Goal: Obtain resource: Obtain resource

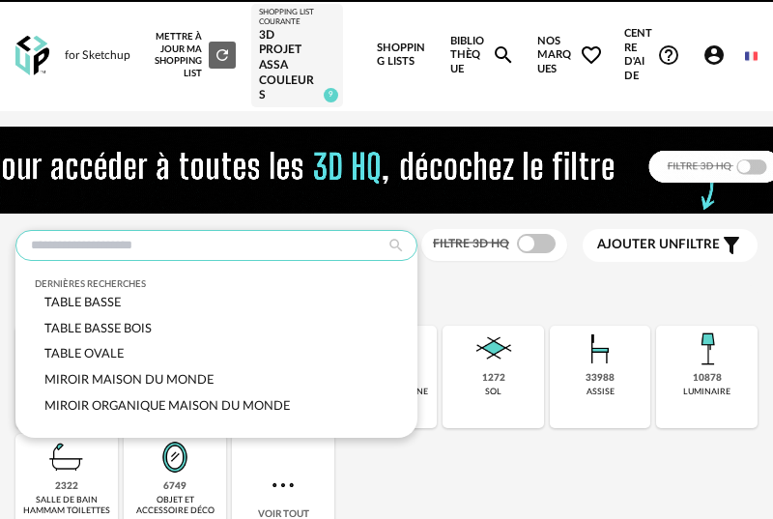
click at [201, 239] on input "text" at bounding box center [216, 245] width 402 height 31
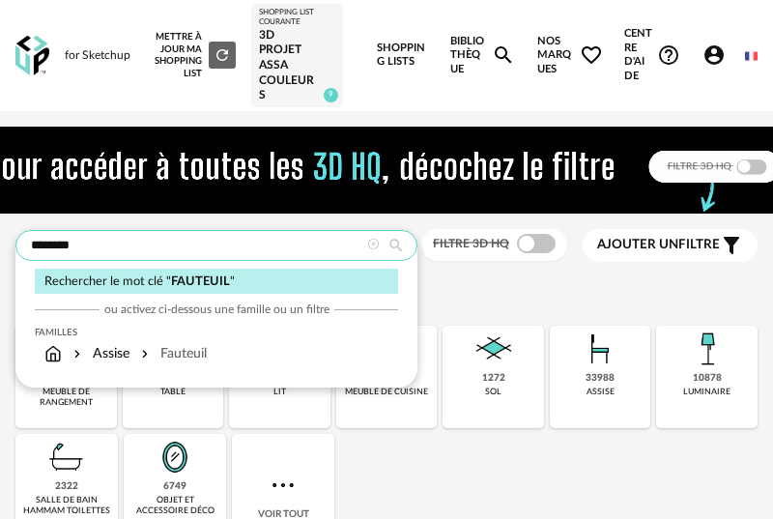
type input "********"
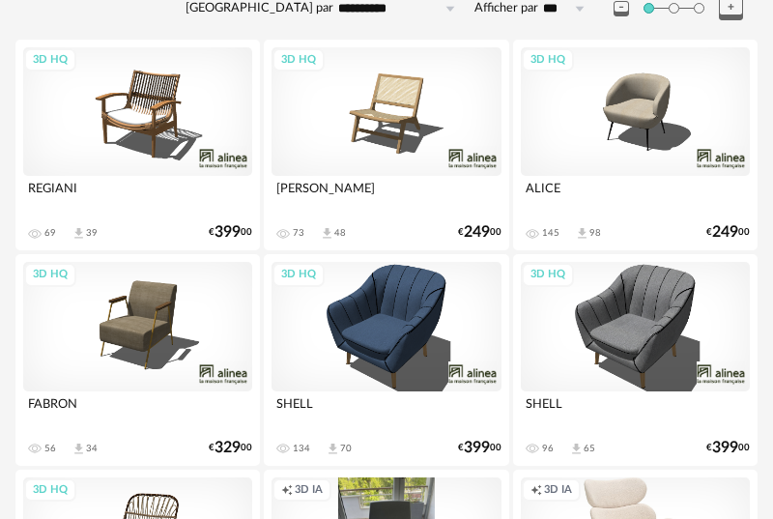
scroll to position [404, 0]
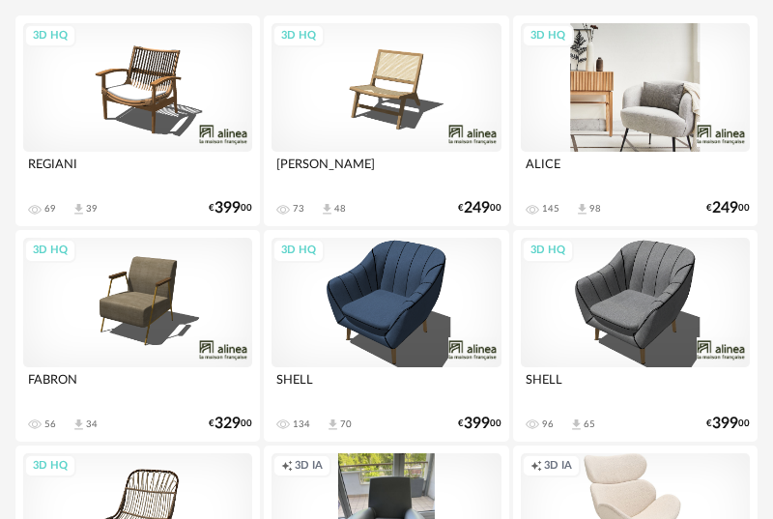
click at [636, 118] on div "3D HQ" at bounding box center [635, 87] width 229 height 129
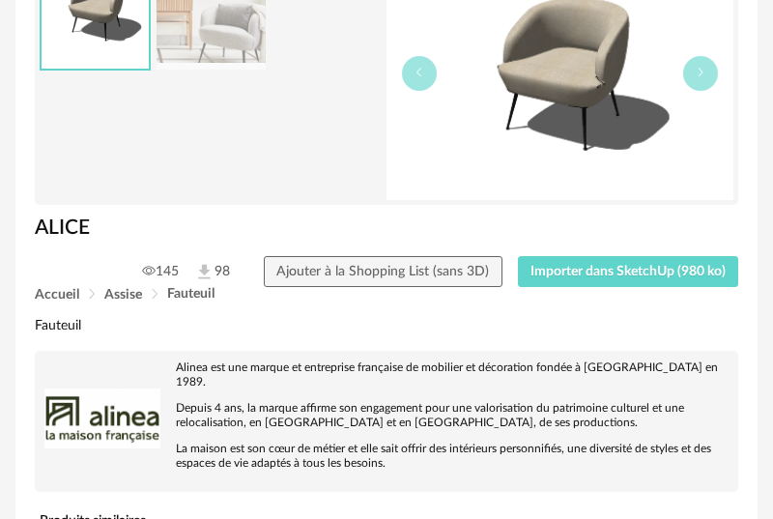
scroll to position [279, 0]
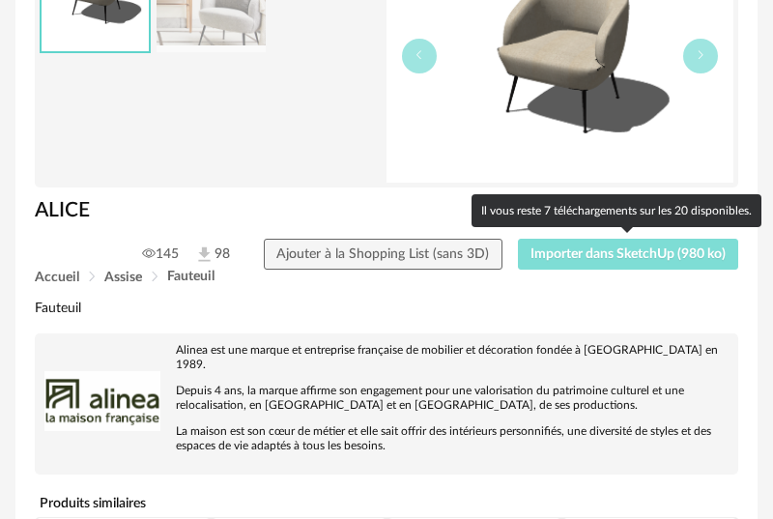
click at [600, 258] on span "Importer dans SketchUp (980 ko)" at bounding box center [628, 254] width 195 height 14
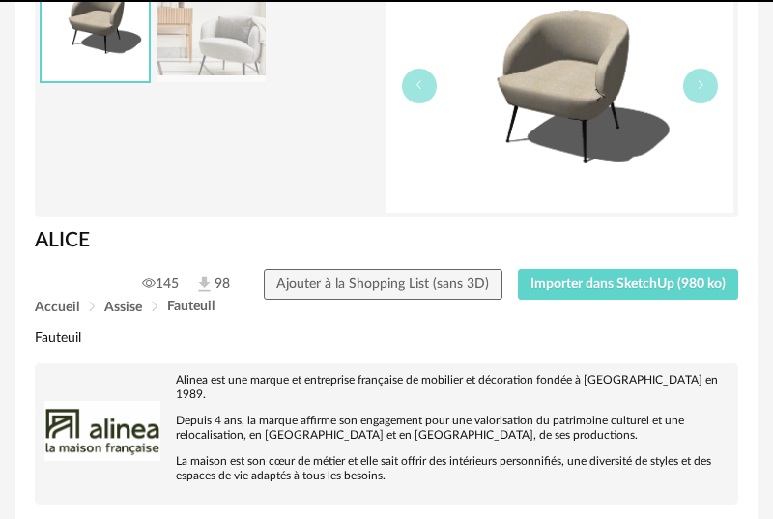
scroll to position [258, 0]
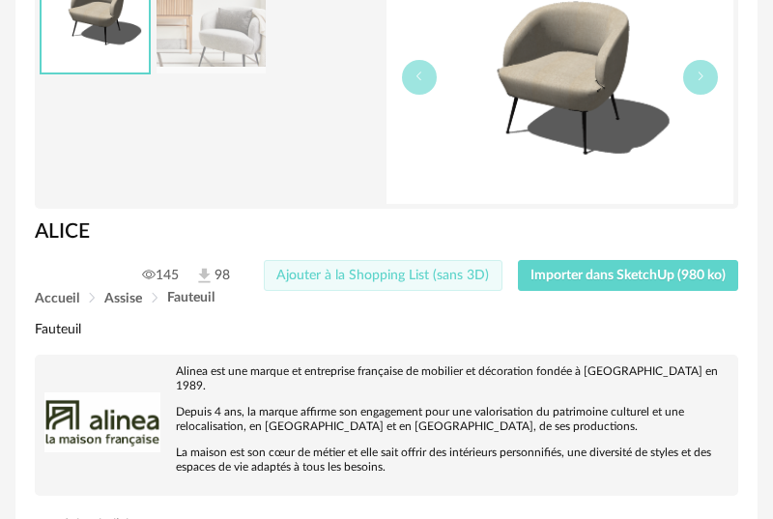
click at [477, 279] on span "Ajouter à la Shopping List (sans 3D)" at bounding box center [382, 276] width 213 height 14
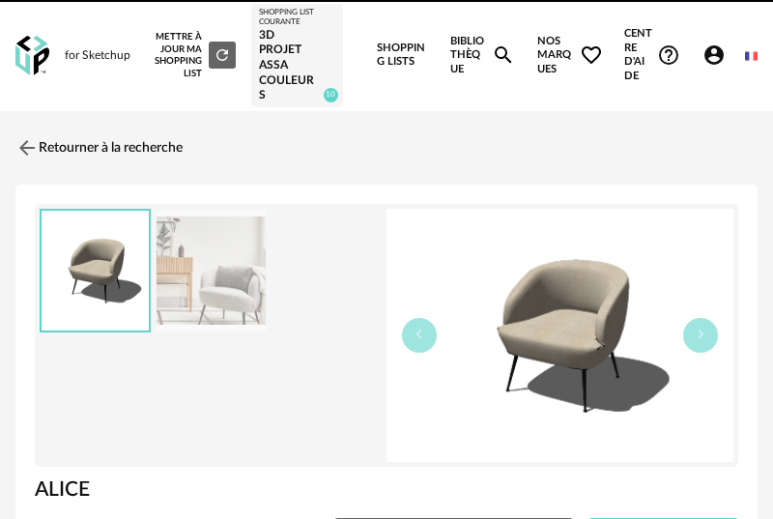
click at [23, 84] on div "for Sketchup Nouvelle shopping list Mettre à jour ma Shopping List Refresh icon…" at bounding box center [386, 55] width 773 height 111
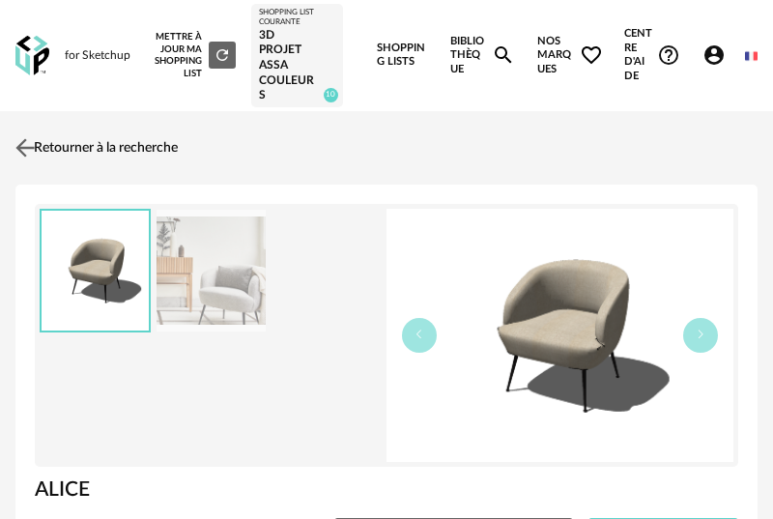
click at [25, 147] on img at bounding box center [26, 147] width 28 height 28
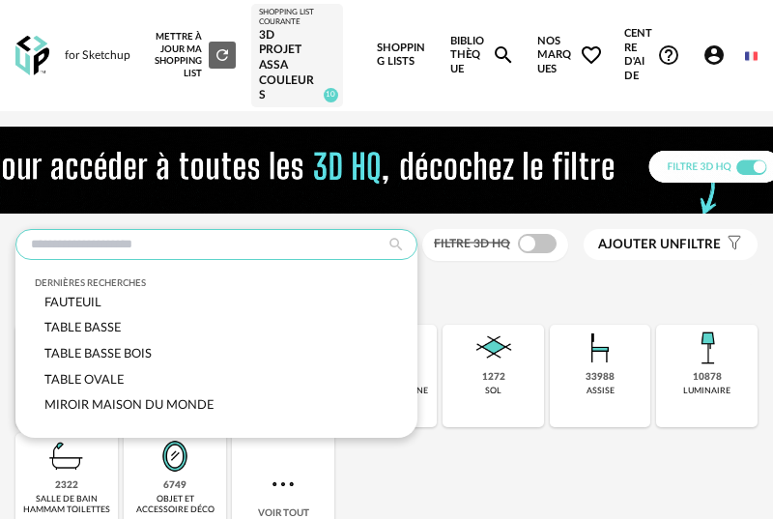
click at [115, 245] on input "text" at bounding box center [216, 244] width 402 height 31
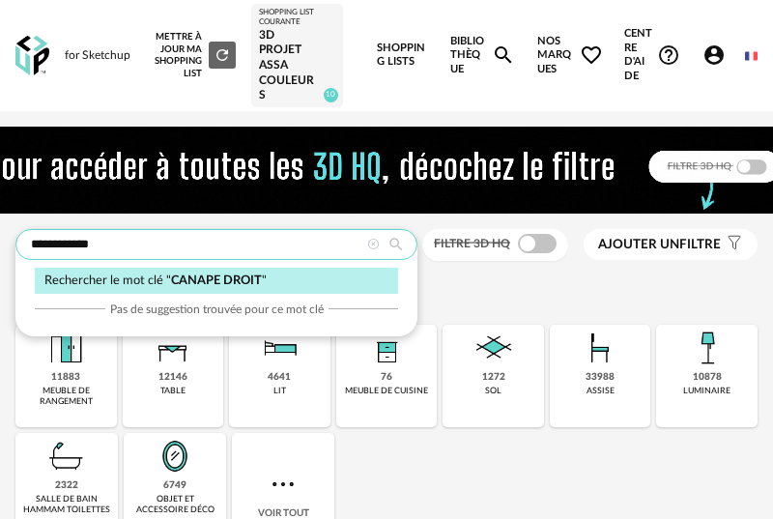
type input "**********"
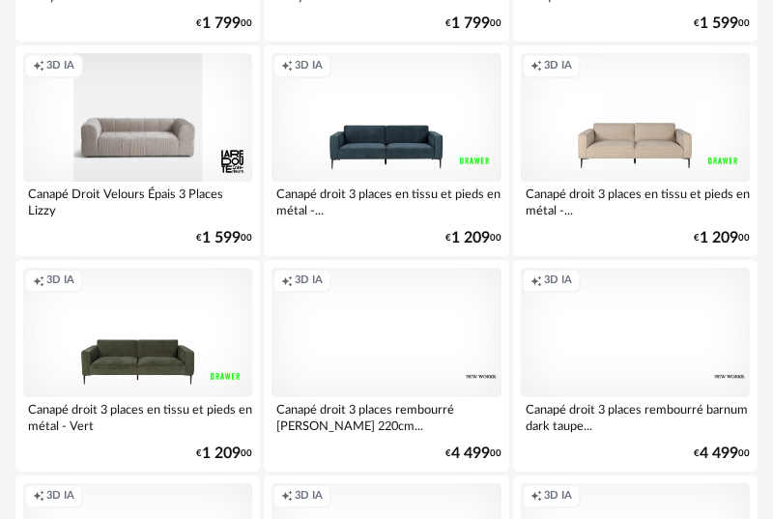
scroll to position [597, 0]
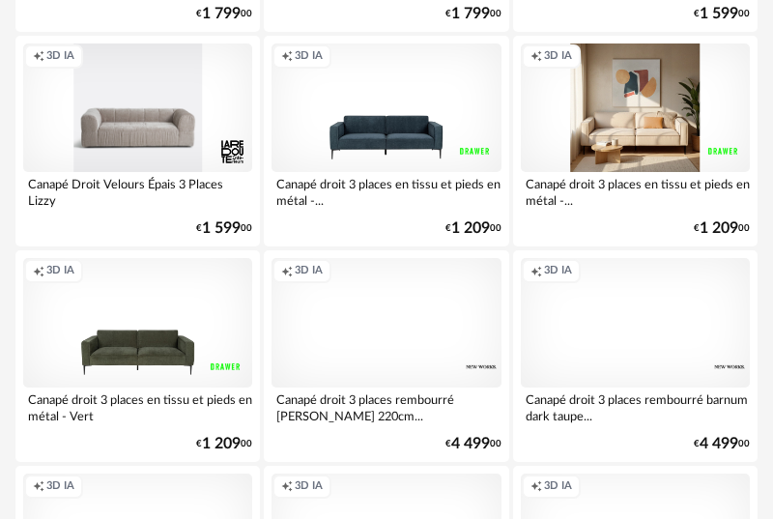
click at [654, 142] on div "Creation icon 3D IA" at bounding box center [635, 107] width 229 height 129
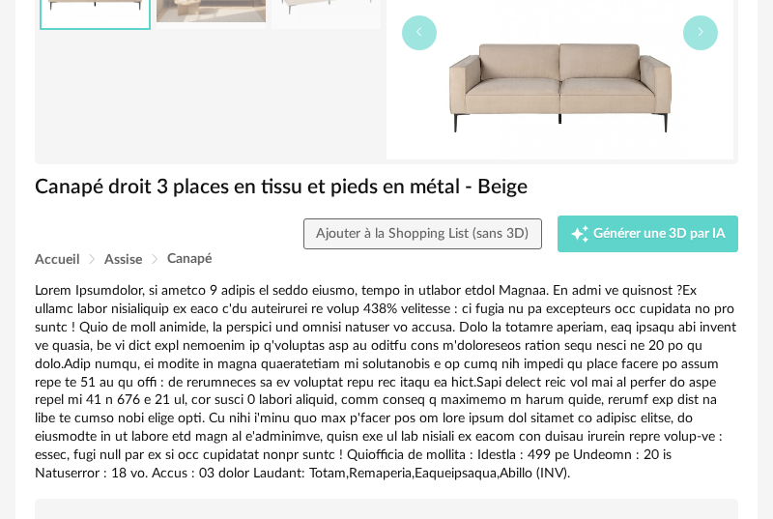
scroll to position [323, 0]
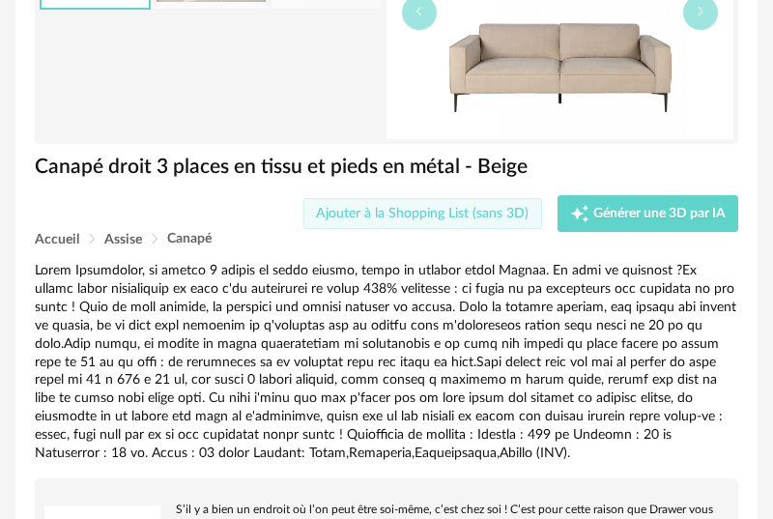
click at [491, 209] on span "Ajouter à la Shopping List (sans 3D)" at bounding box center [422, 214] width 213 height 14
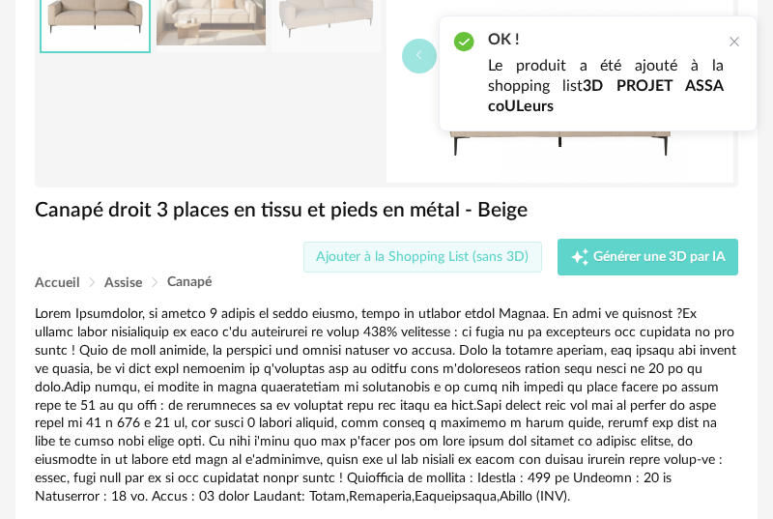
scroll to position [278, 0]
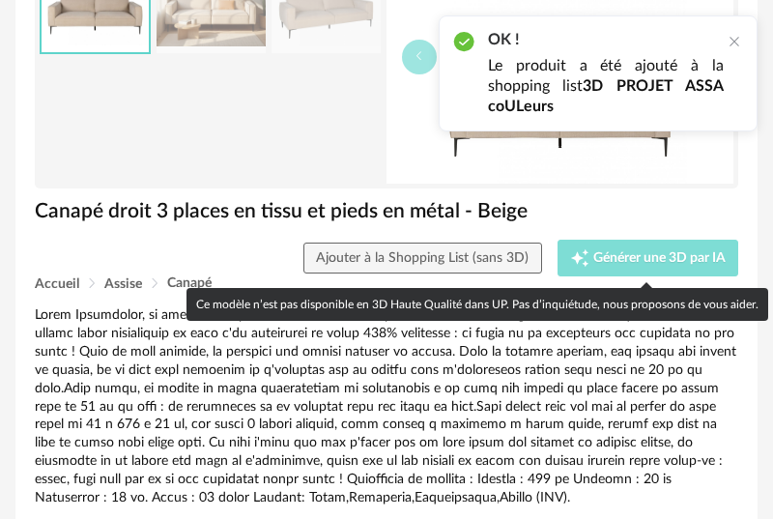
click at [636, 254] on span "Générer une 3D par IA" at bounding box center [659, 258] width 132 height 14
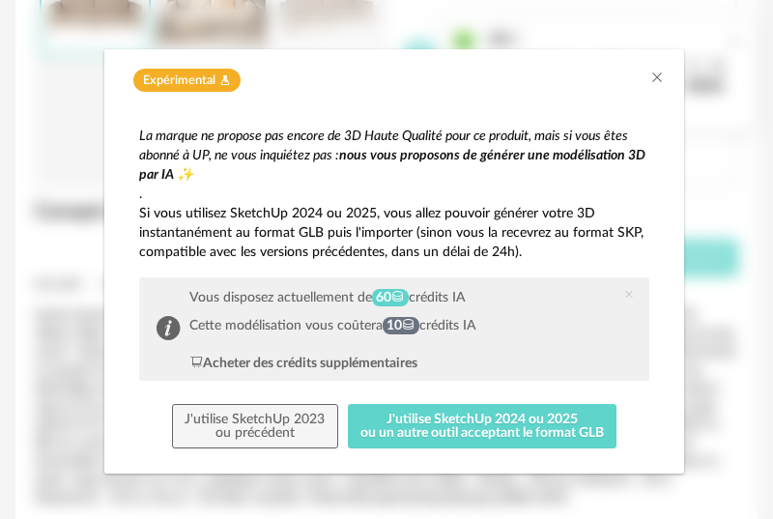
scroll to position [32, 0]
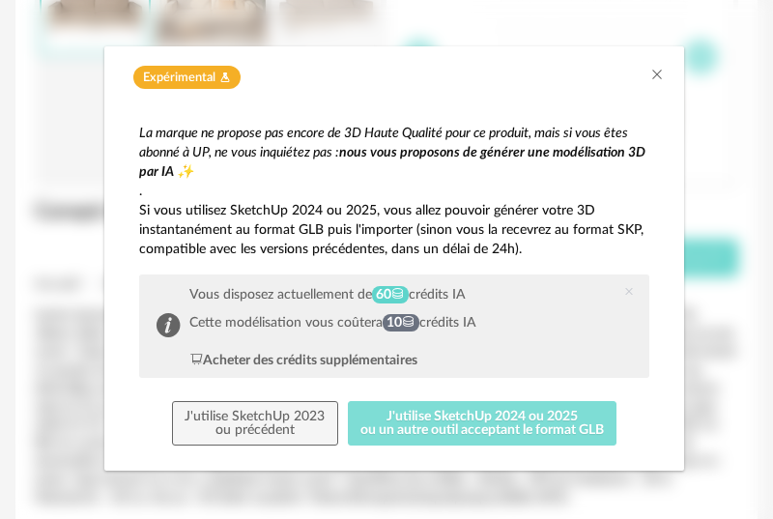
click at [478, 420] on button "J'utilise SketchUp 2024 ou 2025 ou un autre outil acceptant le format GLB" at bounding box center [483, 423] width 270 height 44
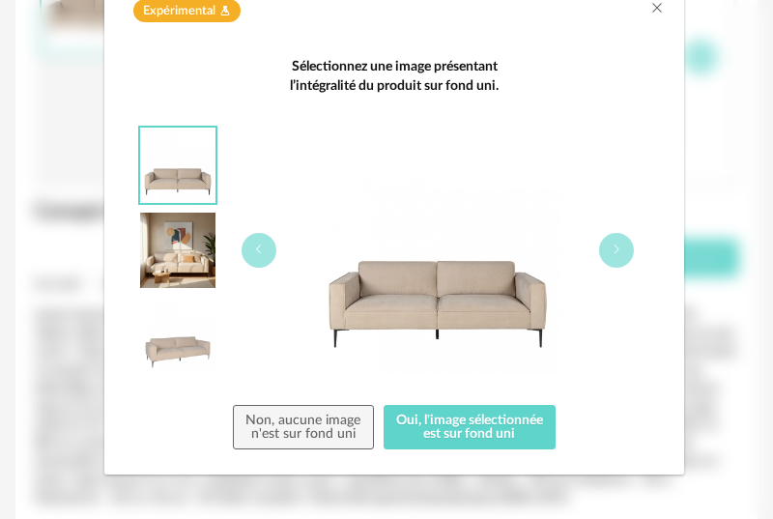
scroll to position [102, 0]
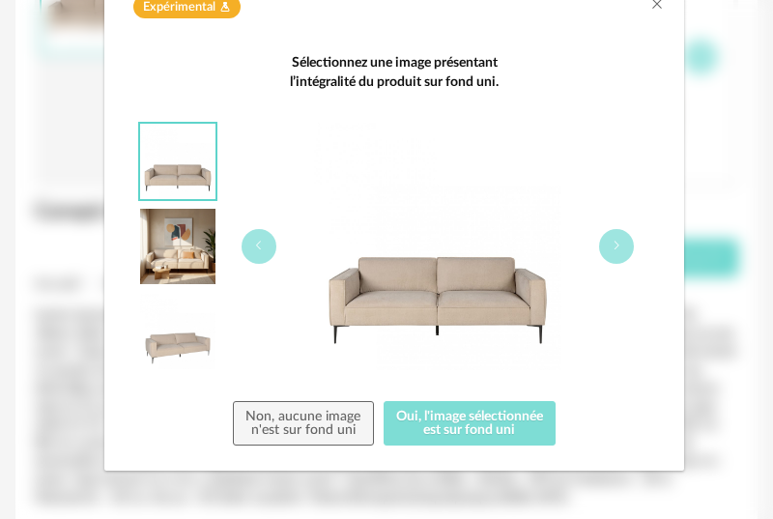
click at [488, 422] on button "Oui, l'image sélectionnée est sur fond uni" at bounding box center [470, 423] width 173 height 44
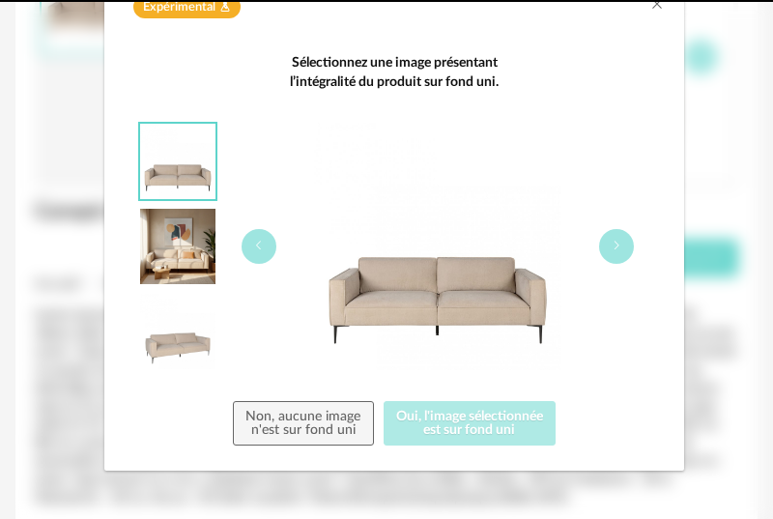
scroll to position [0, 0]
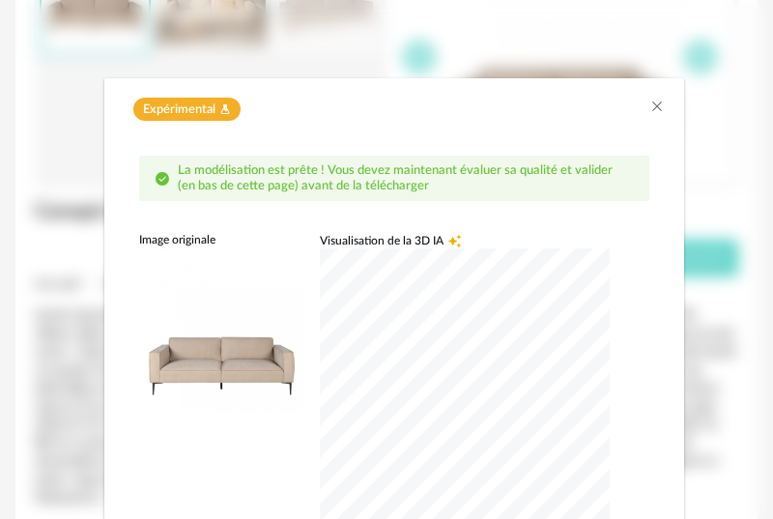
click at [462, 391] on div "dialog" at bounding box center [465, 393] width 290 height 290
click at [588, 110] on div "Expérimental Flask icon" at bounding box center [394, 110] width 541 height 24
click at [492, 393] on div "dialog" at bounding box center [465, 393] width 290 height 290
click at [463, 390] on div "dialog" at bounding box center [465, 393] width 290 height 290
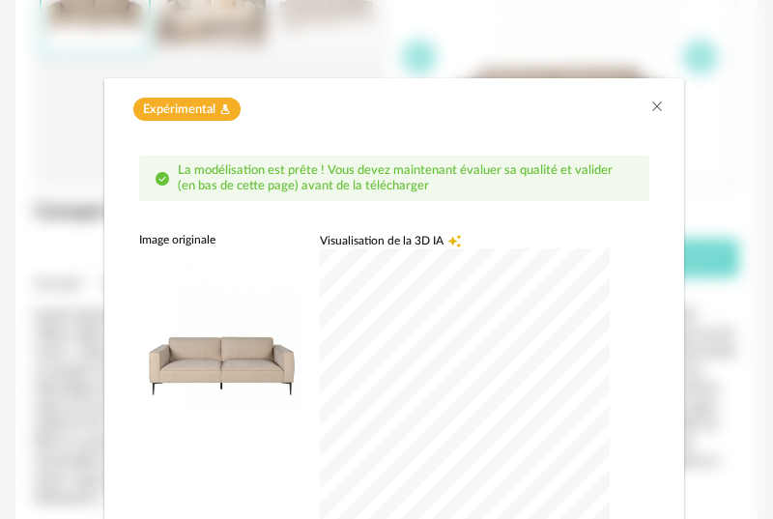
click at [479, 413] on div "dialog" at bounding box center [465, 393] width 290 height 290
click at [532, 419] on div "dialog" at bounding box center [465, 393] width 290 height 290
click at [524, 445] on div "dialog" at bounding box center [465, 393] width 290 height 290
click at [574, 465] on div "dialog" at bounding box center [465, 393] width 290 height 290
drag, startPoint x: 499, startPoint y: 121, endPoint x: 506, endPoint y: 73, distance: 48.0
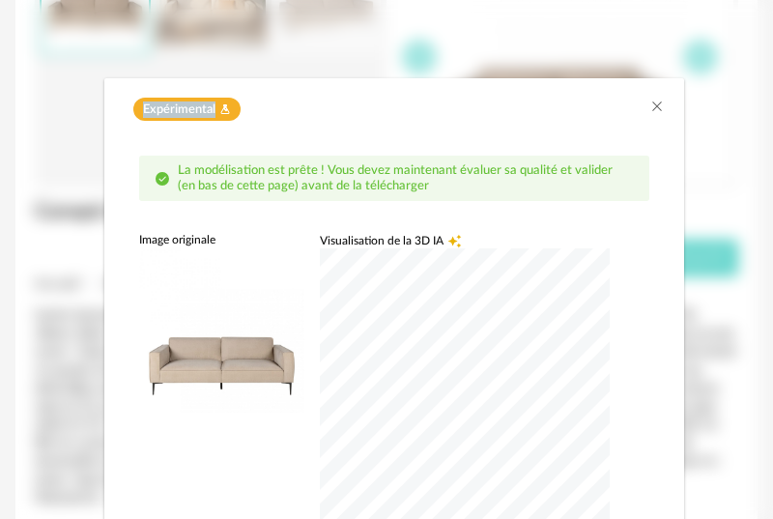
click at [506, 73] on div "Expérimental Flask icon La modélisation est prête ! Vous devez maintenant évalu…" at bounding box center [394, 259] width 758 height 519
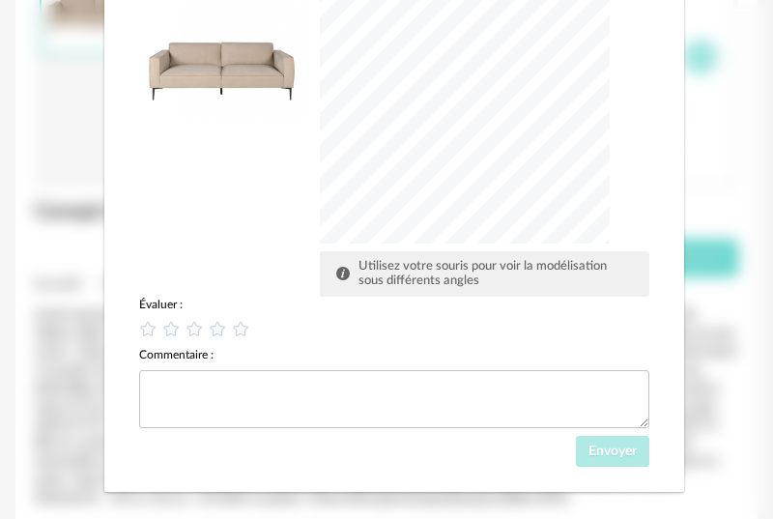
scroll to position [316, 0]
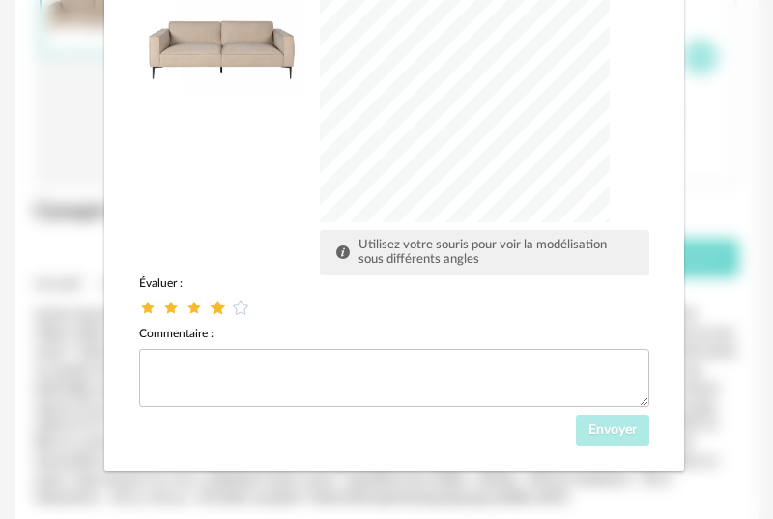
click at [215, 306] on icon "dialog" at bounding box center [218, 308] width 20 height 20
click at [241, 305] on icon "dialog" at bounding box center [241, 308] width 20 height 20
click at [600, 433] on span "Envoyer" at bounding box center [613, 430] width 48 height 14
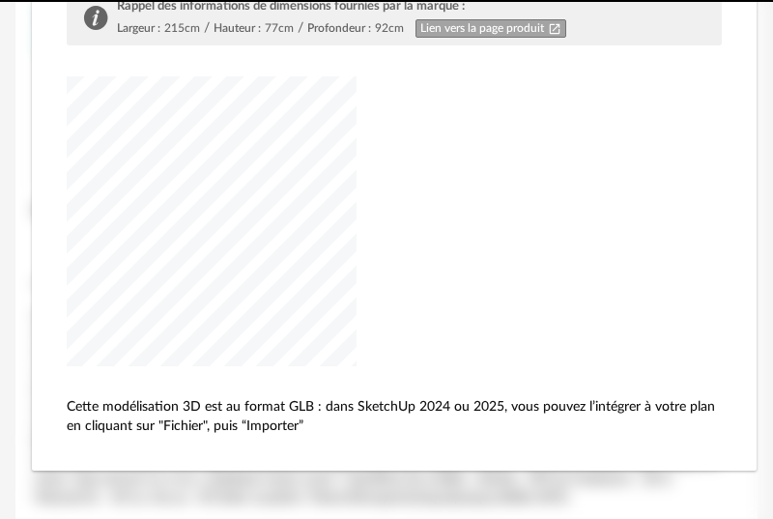
scroll to position [223, 0]
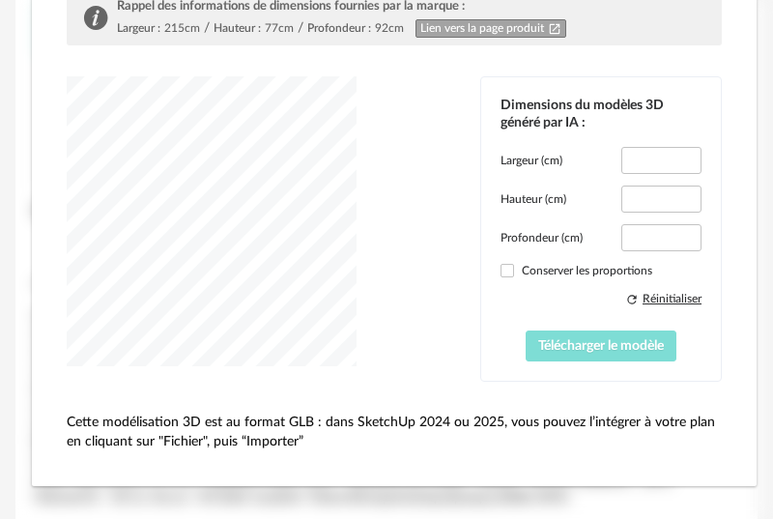
click at [593, 350] on span "Télécharger le modèle" at bounding box center [601, 346] width 126 height 14
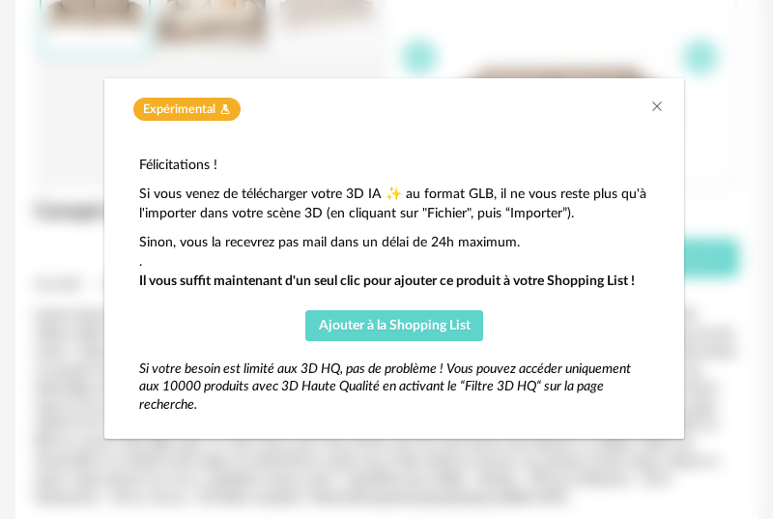
scroll to position [0, 0]
click at [660, 101] on icon "Close" at bounding box center [657, 106] width 15 height 15
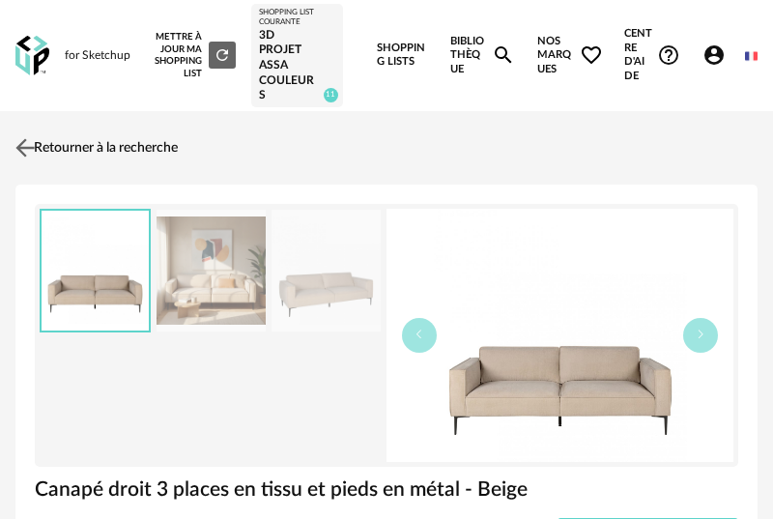
click at [25, 154] on img at bounding box center [26, 147] width 28 height 28
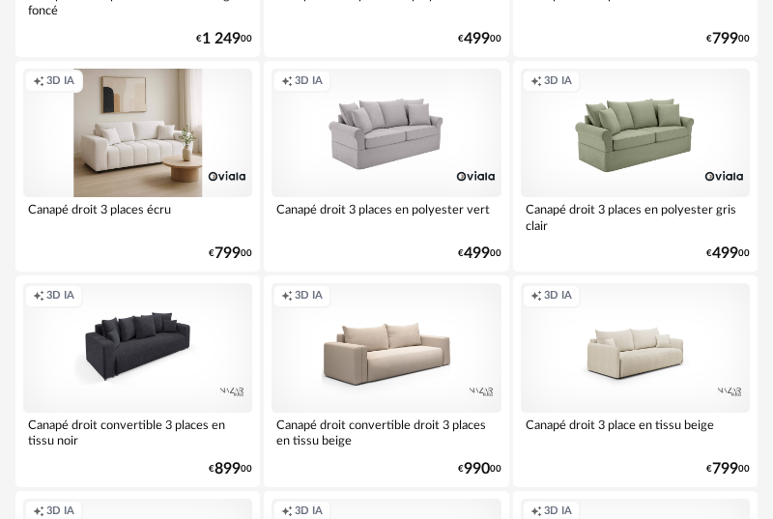
scroll to position [3571, 0]
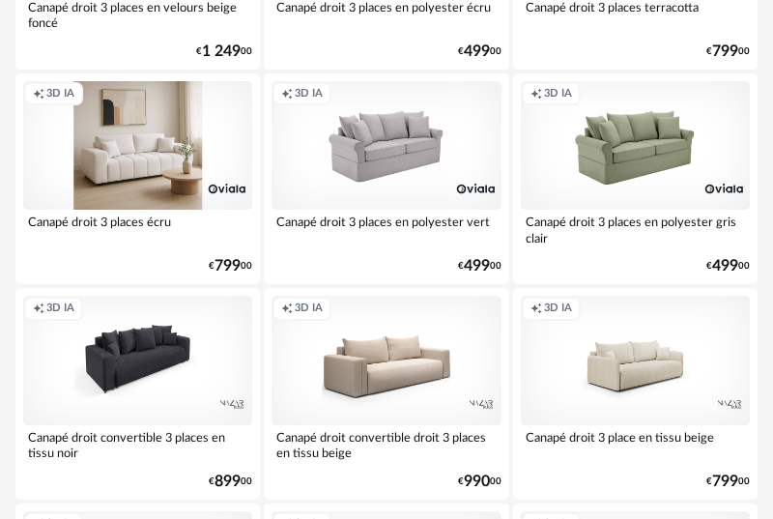
click at [146, 163] on div "Creation icon 3D IA" at bounding box center [137, 145] width 229 height 129
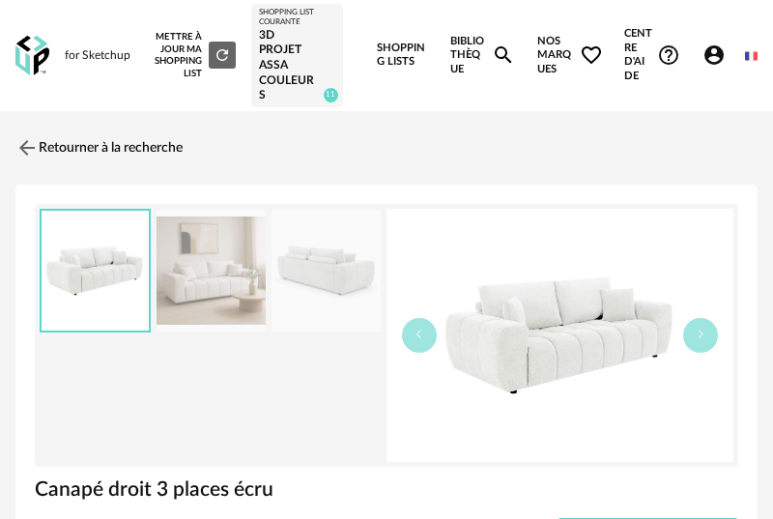
click at [310, 264] on img at bounding box center [326, 271] width 109 height 123
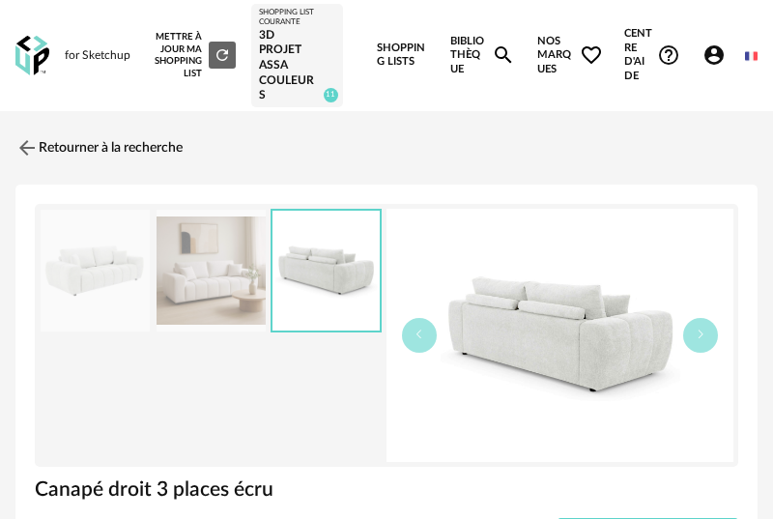
click at [214, 266] on img at bounding box center [211, 271] width 109 height 123
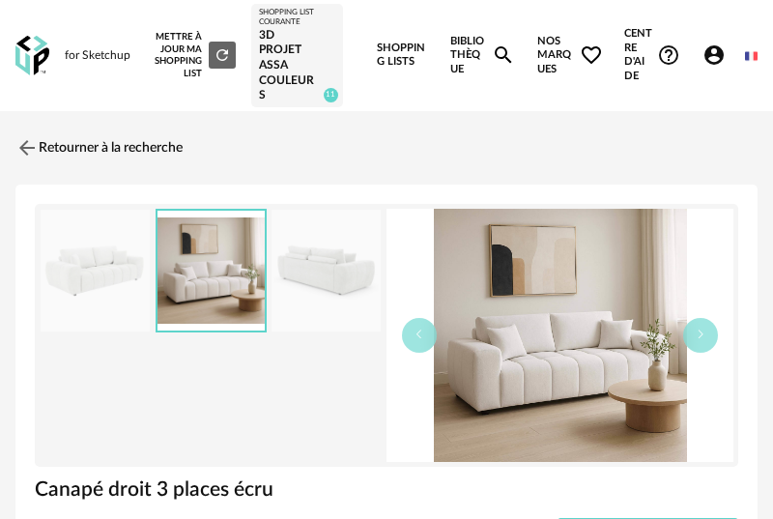
click at [305, 264] on img at bounding box center [326, 271] width 109 height 123
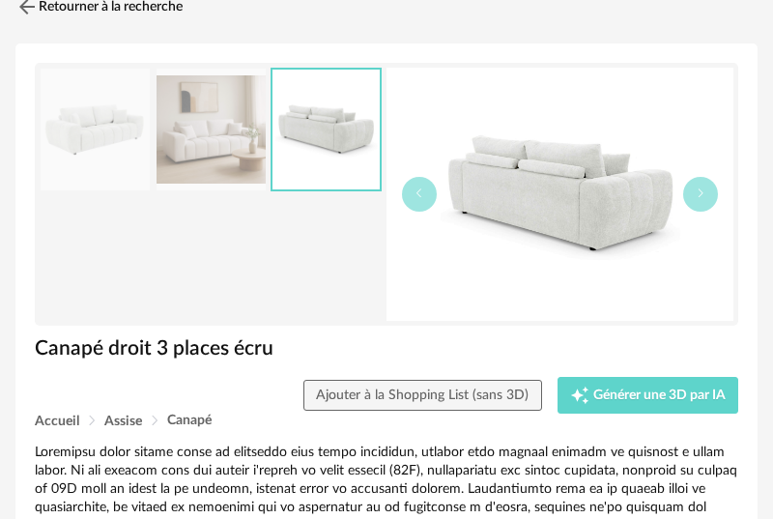
scroll to position [179, 0]
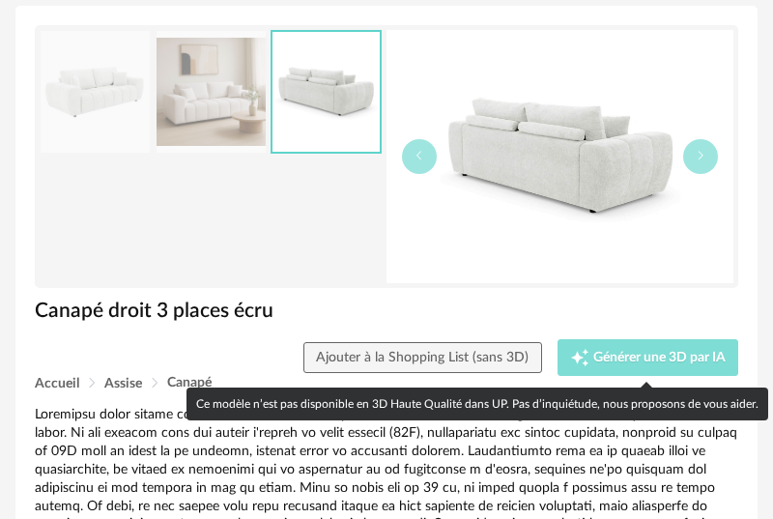
click at [624, 358] on span "Générer une 3D par IA" at bounding box center [659, 358] width 132 height 14
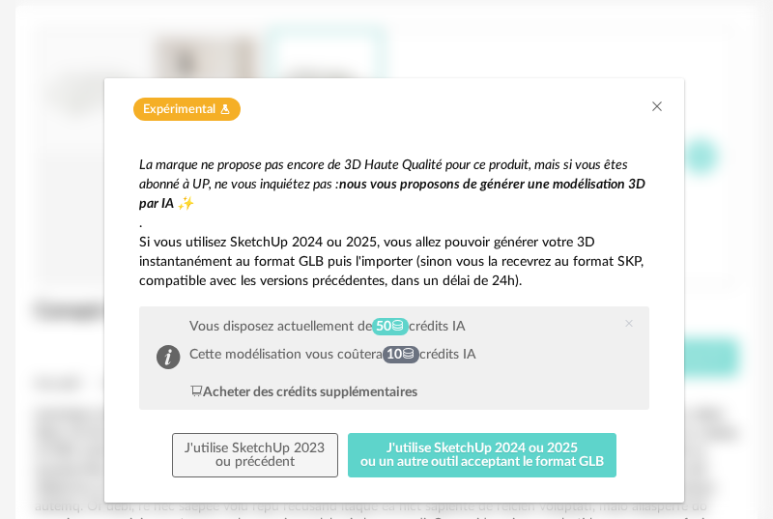
scroll to position [32, 0]
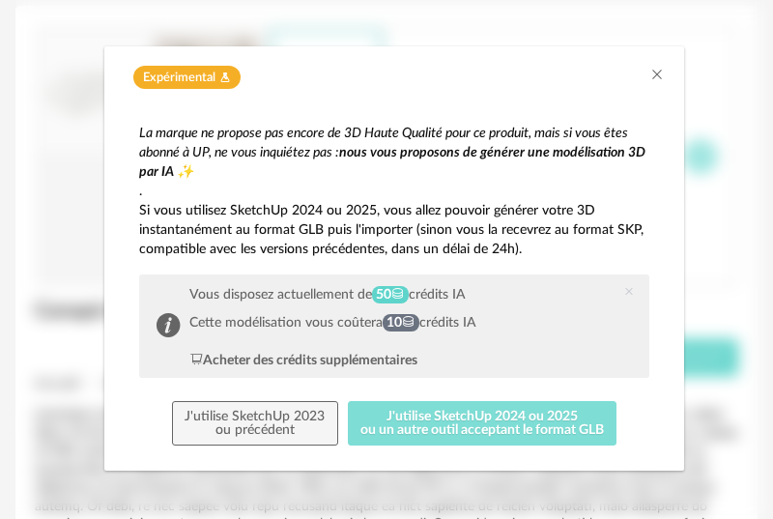
click at [480, 416] on button "J'utilise SketchUp 2024 ou 2025 ou un autre outil acceptant le format GLB" at bounding box center [483, 423] width 270 height 44
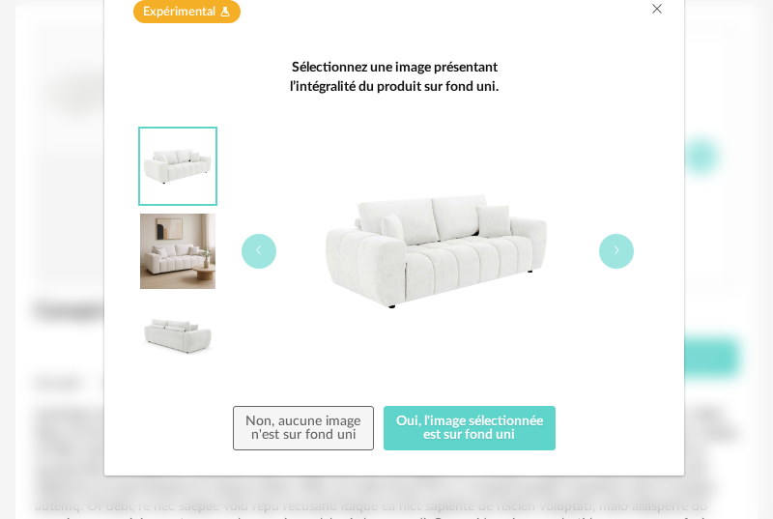
scroll to position [102, 0]
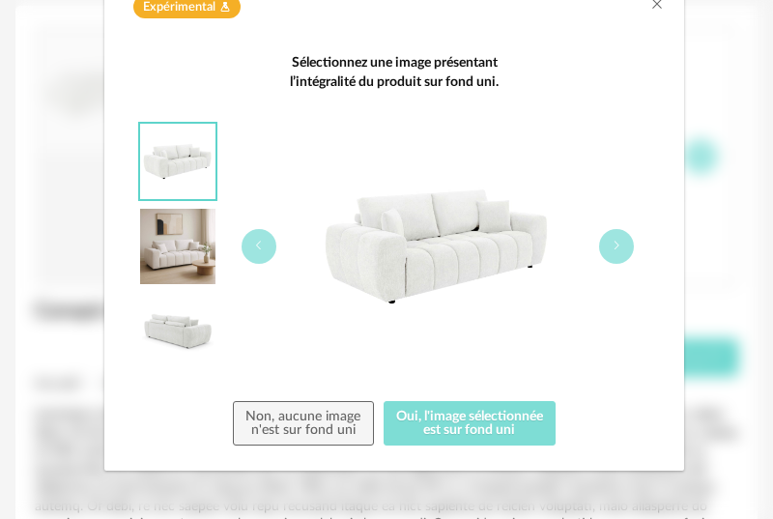
click at [483, 417] on button "Oui, l'image sélectionnée est sur fond uni" at bounding box center [470, 423] width 173 height 44
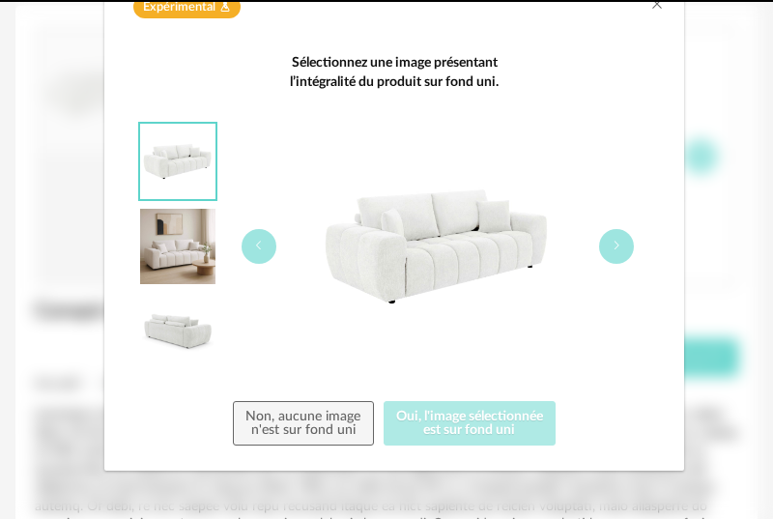
scroll to position [0, 0]
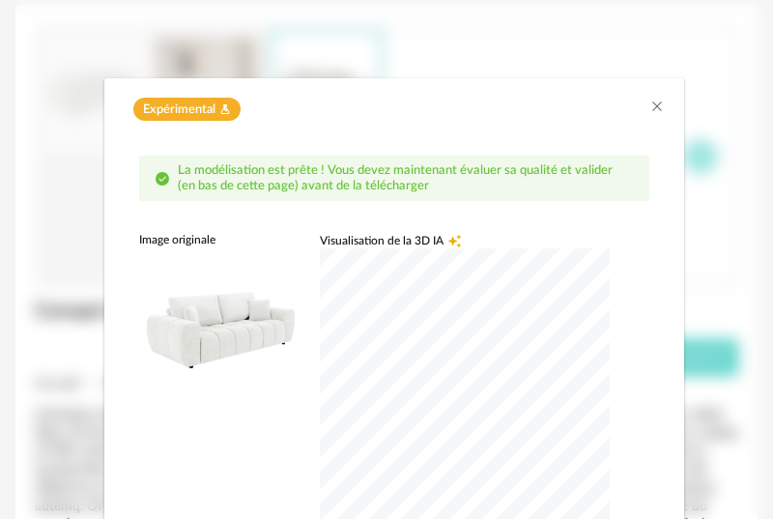
click at [668, 378] on div "La modélisation est prête ! Vous devez maintenant évaluer sa qualité et valider…" at bounding box center [394, 458] width 580 height 656
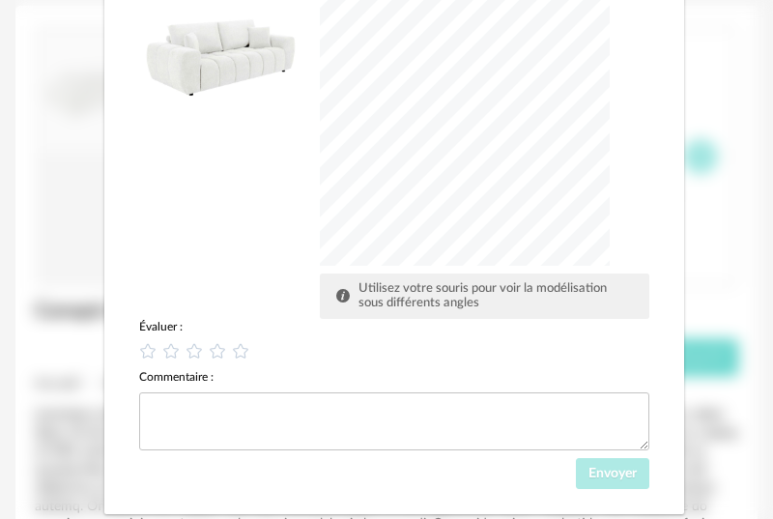
scroll to position [316, 0]
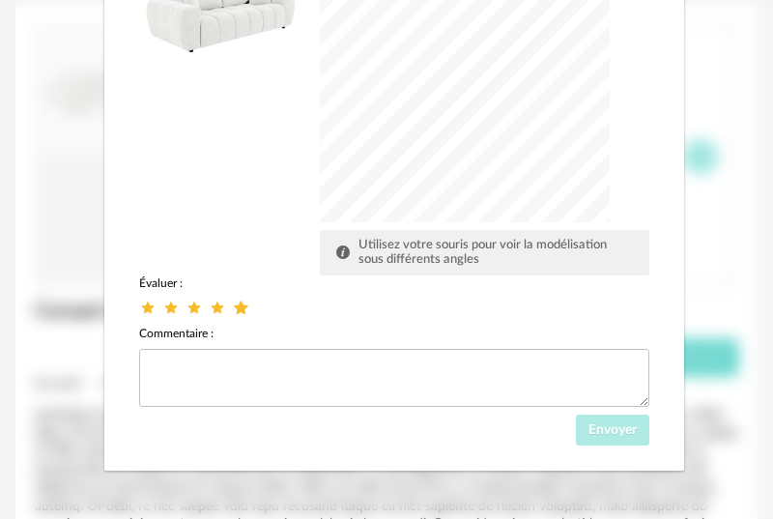
click at [236, 306] on icon "dialog" at bounding box center [241, 308] width 20 height 20
click at [611, 432] on span "Envoyer" at bounding box center [613, 430] width 48 height 14
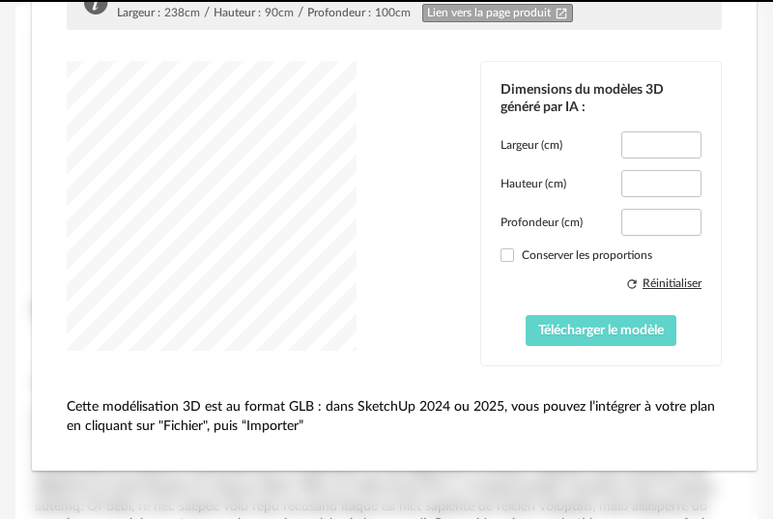
scroll to position [240, 0]
type input "*****"
type input "****"
type input "*****"
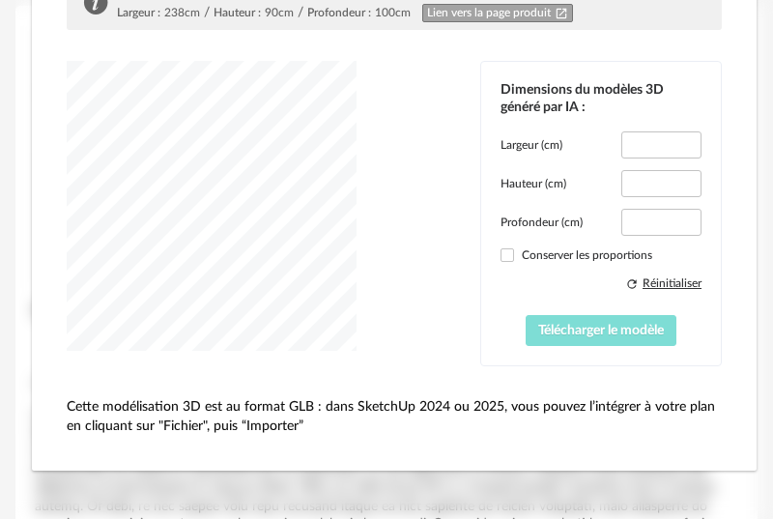
click at [592, 324] on span "Télécharger le modèle" at bounding box center [601, 331] width 126 height 14
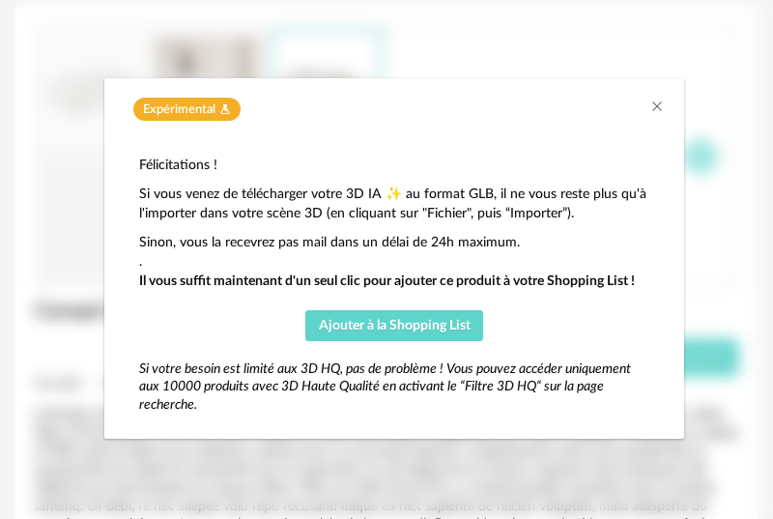
scroll to position [0, 0]
click at [654, 105] on icon "Close" at bounding box center [657, 106] width 15 height 15
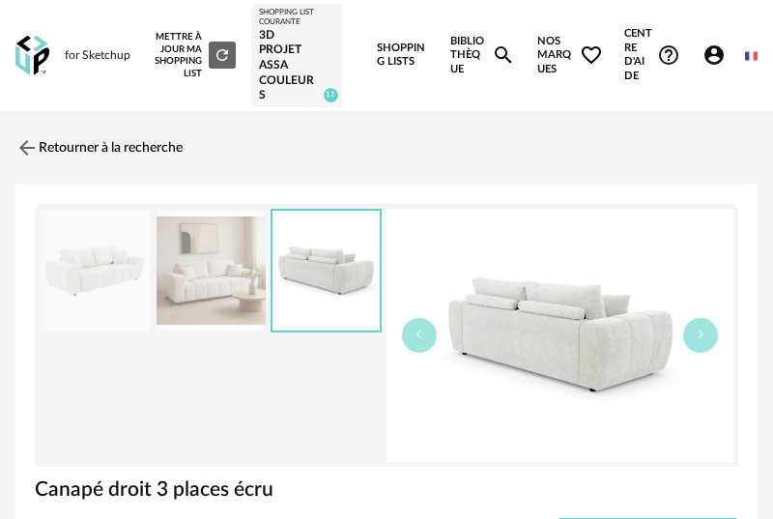
scroll to position [7, 0]
